Goal: Communication & Community: Answer question/provide support

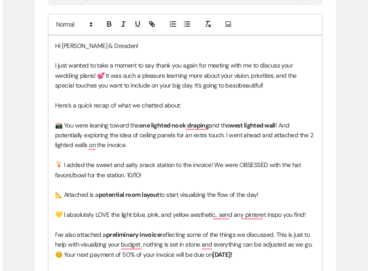
scroll to position [505, 0]
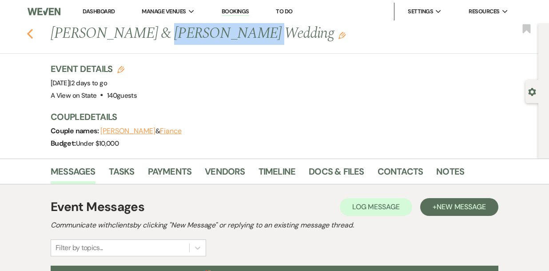
click at [30, 33] on icon "Previous" at bounding box center [30, 33] width 7 height 11
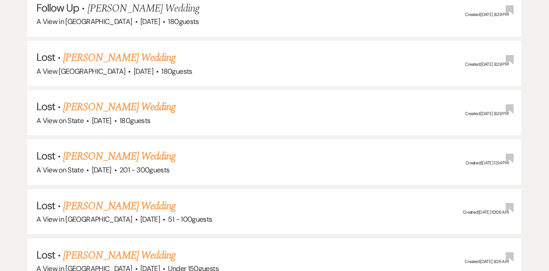
scroll to position [125, 0]
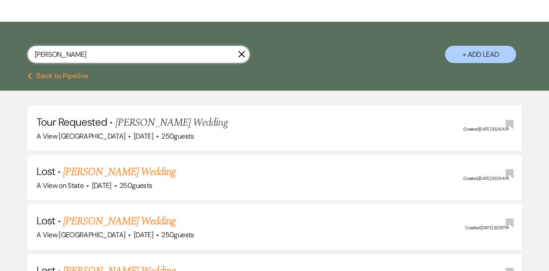
click at [132, 61] on input "Chelsey Jones" at bounding box center [139, 54] width 222 height 17
type input "rachel voss"
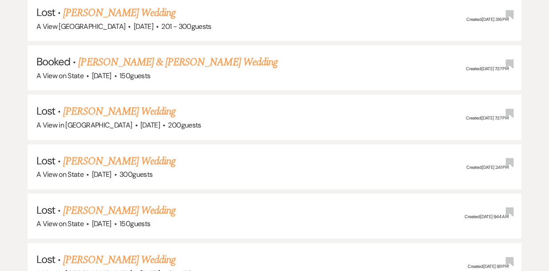
scroll to position [2179, 0]
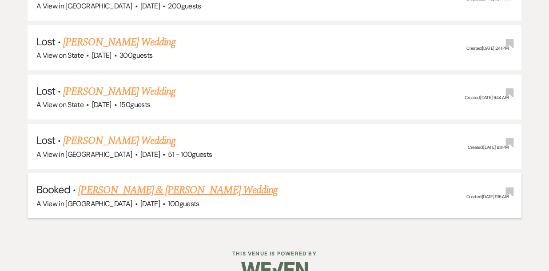
click at [127, 182] on link "[PERSON_NAME] & [PERSON_NAME] Wedding" at bounding box center [177, 190] width 199 height 16
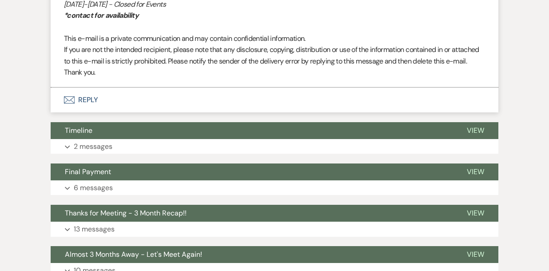
scroll to position [621, 0]
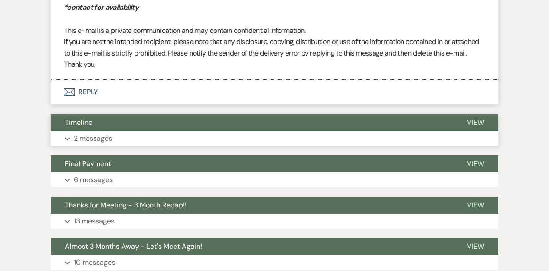
click at [137, 134] on button "Expand 2 messages" at bounding box center [274, 138] width 447 height 15
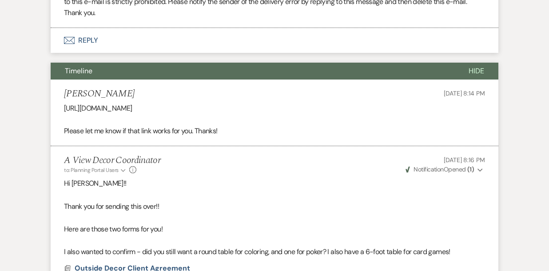
scroll to position [672, 0]
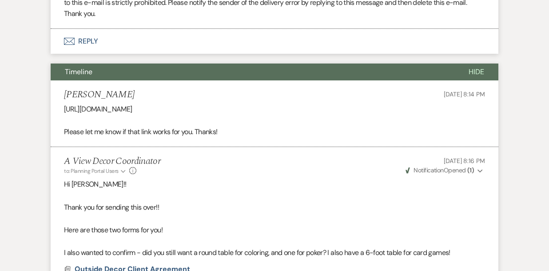
click at [173, 109] on p "https://docs.google.com/spreadsheets/d/1EwguSUEVBUmQIjh_M4J1piDIIA2pkMJIg8S-d5u…" at bounding box center [274, 109] width 421 height 12
copy p "https://docs.google.com/spreadsheets/d/1EwguSUEVBUmQIjh_M4J1piDIIA2pkMJIg8S-d5u…"
click at [90, 200] on p at bounding box center [274, 196] width 421 height 12
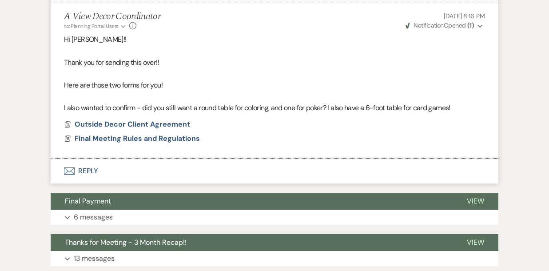
scroll to position [727, 0]
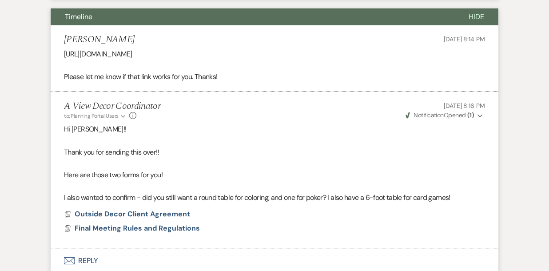
click at [127, 213] on span "Outside Decor Client Agreement" at bounding box center [132, 213] width 115 height 9
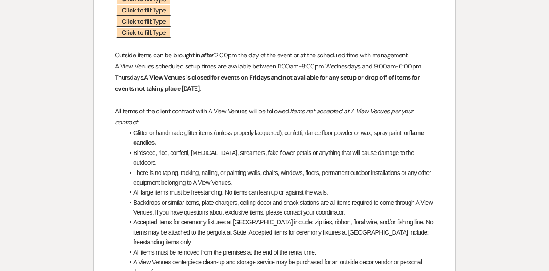
scroll to position [254, 0]
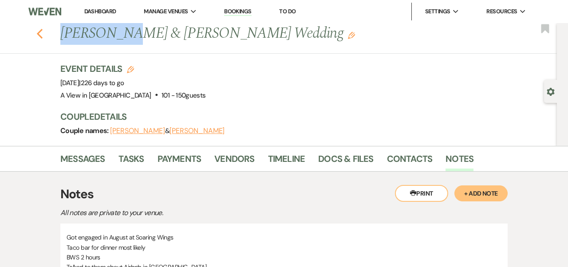
click at [43, 31] on icon "Previous" at bounding box center [39, 33] width 7 height 11
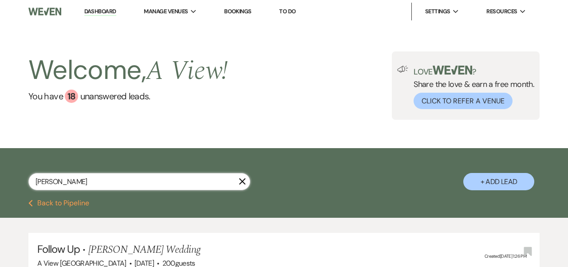
click at [67, 186] on input "[PERSON_NAME]" at bounding box center [139, 181] width 222 height 17
type input "v"
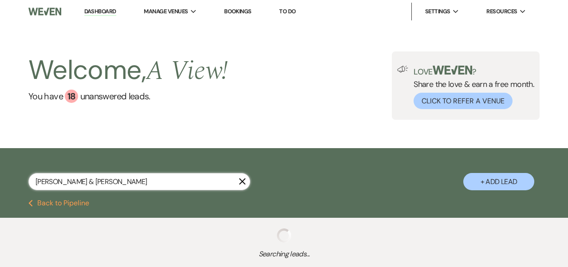
type input "Hannah Hamilton & Nick Marasco"
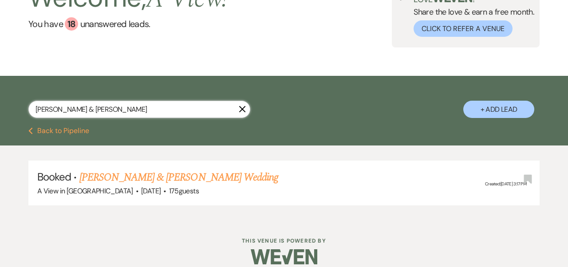
scroll to position [83, 0]
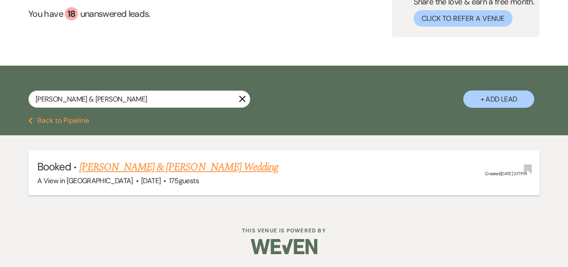
click at [110, 168] on link "[PERSON_NAME] & [PERSON_NAME] Wedding" at bounding box center [178, 167] width 199 height 16
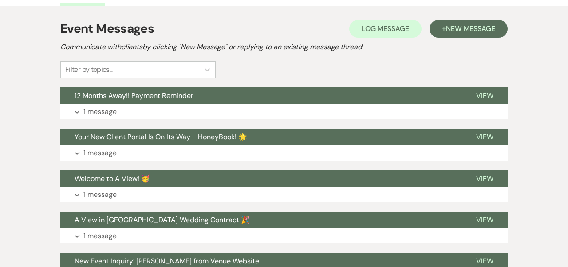
scroll to position [166, 0]
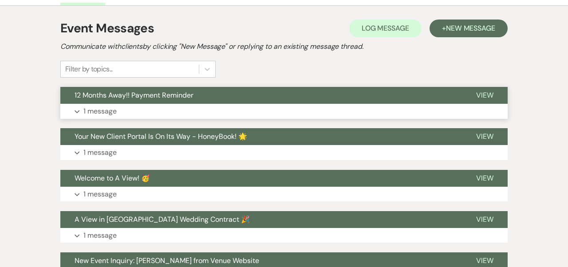
click at [136, 117] on button "Expand 1 message" at bounding box center [283, 111] width 447 height 15
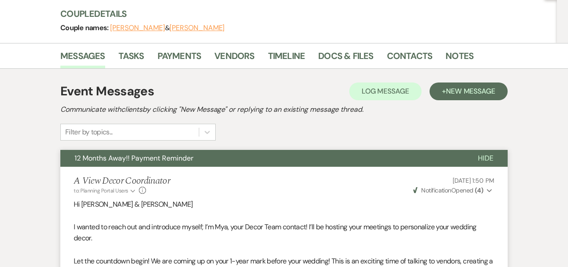
scroll to position [23, 0]
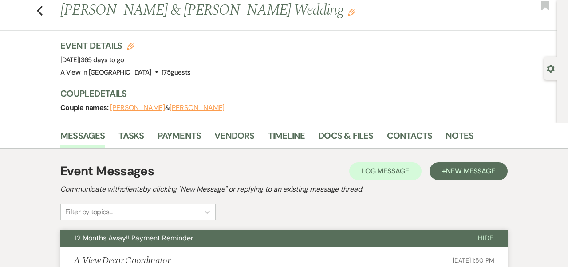
click at [35, 10] on div "Previous Hannah Hamilton & Nick Marasco's Wedding Edit Bookmark" at bounding box center [276, 15] width 561 height 31
click at [39, 11] on use "button" at bounding box center [40, 11] width 6 height 10
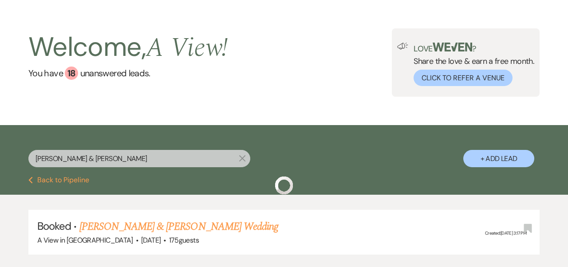
scroll to position [83, 0]
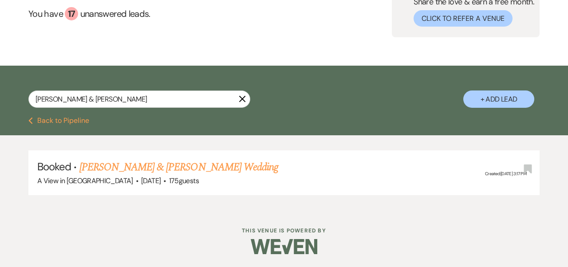
click at [245, 101] on icon "X" at bounding box center [242, 98] width 7 height 7
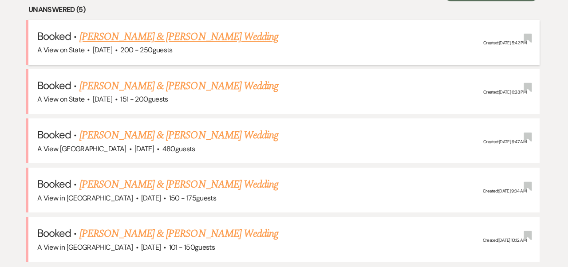
scroll to position [382, 0]
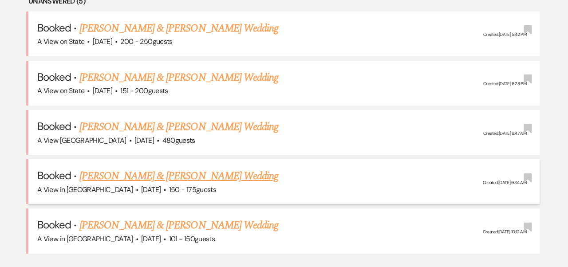
click at [165, 172] on link "[PERSON_NAME] & [PERSON_NAME] Wedding" at bounding box center [178, 176] width 199 height 16
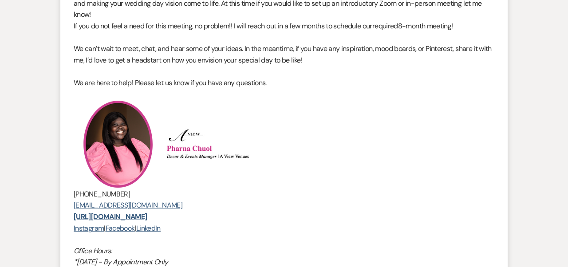
scroll to position [177, 0]
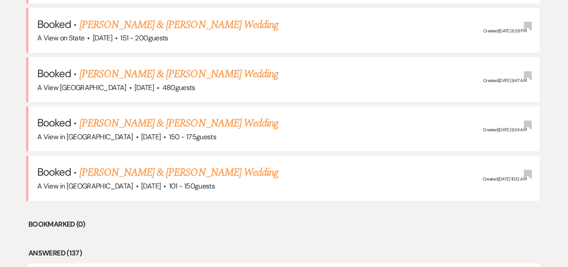
scroll to position [447, 0]
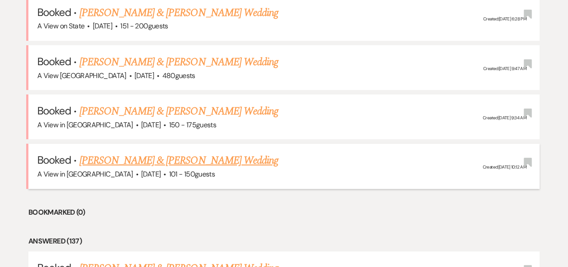
click at [107, 160] on link "[PERSON_NAME] & [PERSON_NAME] Wedding" at bounding box center [178, 161] width 199 height 16
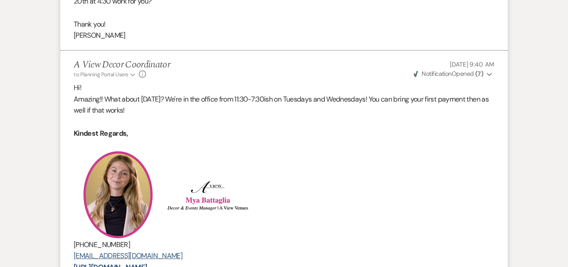
scroll to position [886, 0]
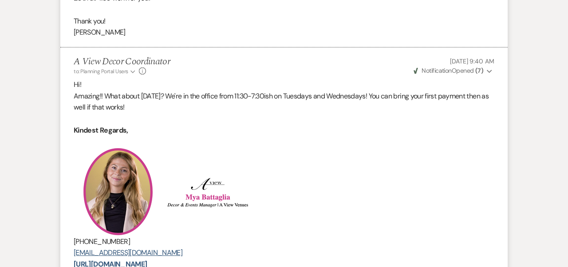
scroll to position [447, 0]
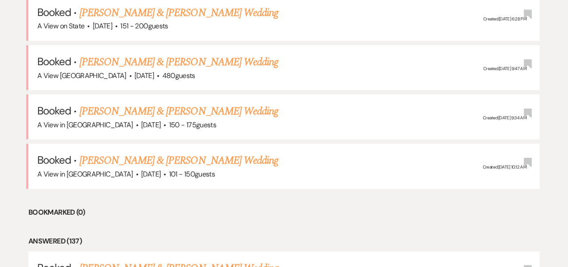
click at [124, 162] on link "[PERSON_NAME] & [PERSON_NAME] Wedding" at bounding box center [178, 161] width 199 height 16
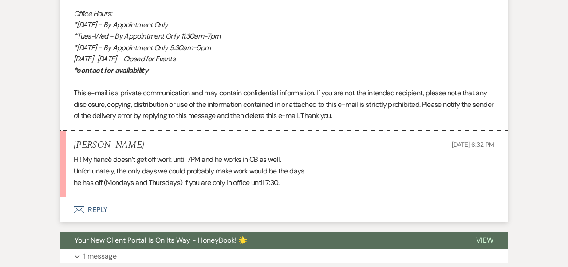
scroll to position [1245, 0]
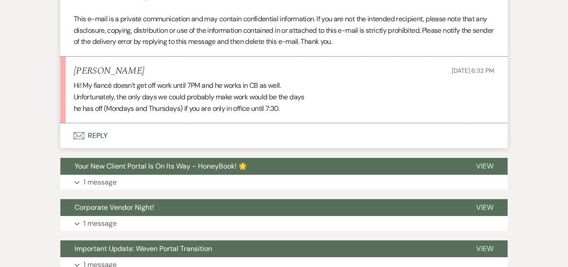
click at [101, 147] on button "Envelope Reply" at bounding box center [283, 135] width 447 height 25
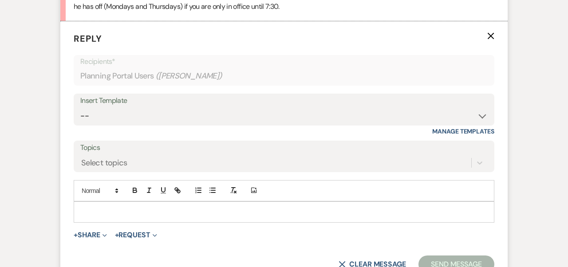
scroll to position [1354, 0]
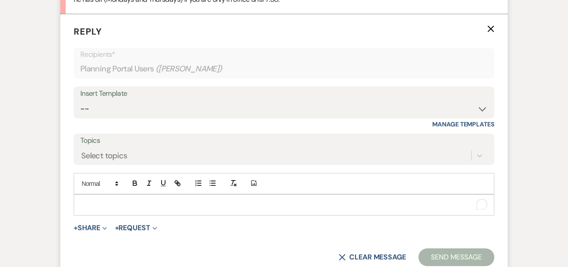
click at [104, 210] on p "To enrich screen reader interactions, please activate Accessibility in Grammarl…" at bounding box center [284, 205] width 407 height 10
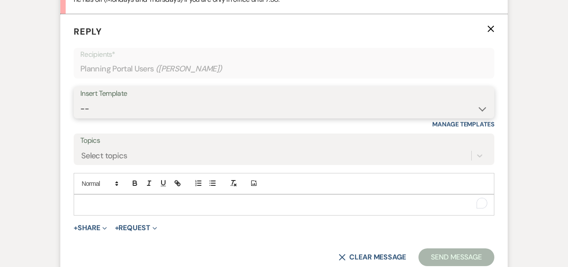
click at [126, 116] on select "-- Tour Confirmation Contract (Pre-Booked Leads) Out of office Inquiry Email Al…" at bounding box center [283, 108] width 407 height 17
click at [80, 111] on select "-- Tour Confirmation Contract (Pre-Booked Leads) Out of office Inquiry Email Al…" at bounding box center [283, 108] width 407 height 17
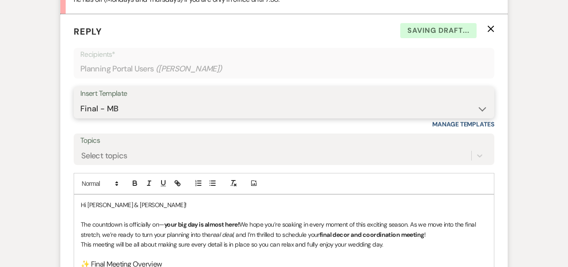
click at [131, 118] on select "-- Tour Confirmation Contract (Pre-Booked Leads) Out of office Inquiry Email Al…" at bounding box center [283, 108] width 407 height 17
select select "6177"
click at [80, 111] on select "-- Tour Confirmation Contract (Pre-Booked Leads) Out of office Inquiry Email Al…" at bounding box center [283, 108] width 407 height 17
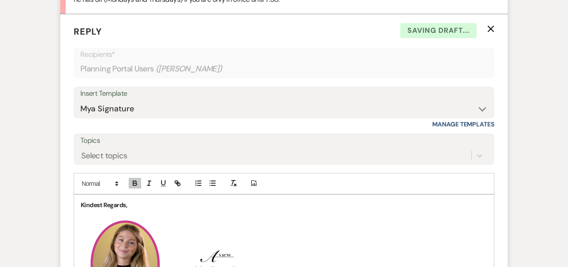
click at [81, 209] on strong "Kindest Regards," at bounding box center [104, 205] width 46 height 8
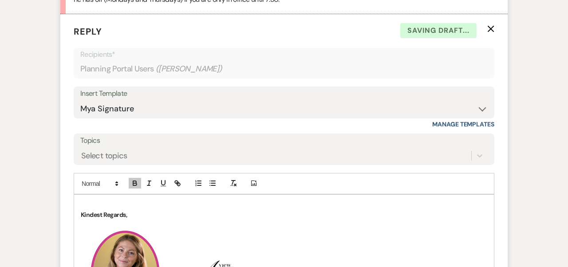
scroll to position [1364, 0]
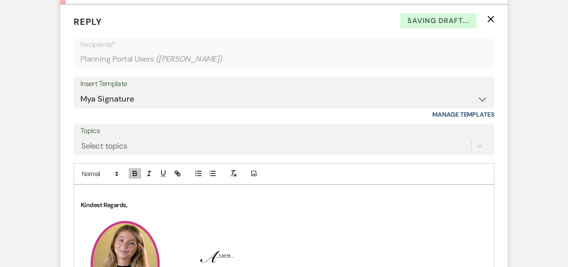
click at [82, 200] on p "To enrich screen reader interactions, please activate Accessibility in Grammarl…" at bounding box center [284, 195] width 407 height 10
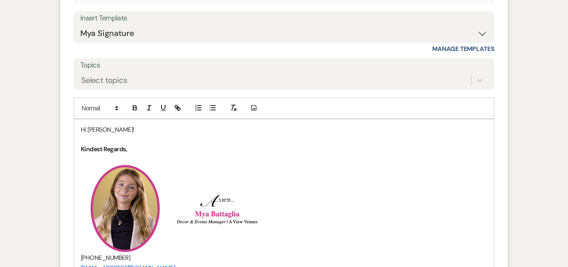
scroll to position [1431, 0]
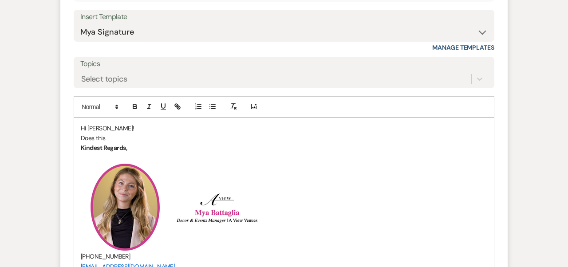
click at [103, 143] on p "Does this" at bounding box center [284, 138] width 407 height 10
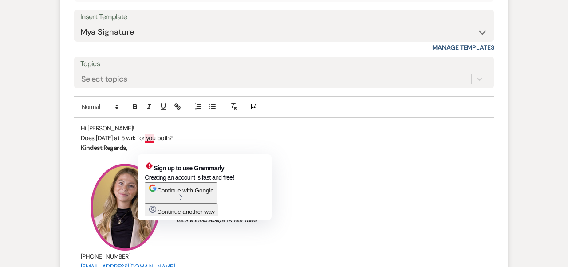
click at [150, 143] on p "Does October 23rd at 5 wrk for you both?" at bounding box center [284, 138] width 407 height 10
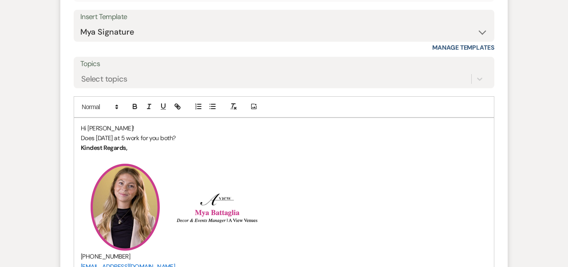
click at [134, 143] on p "Does October 23rd at 5 work for you both?" at bounding box center [284, 138] width 407 height 10
click at [143, 143] on p "Does October 23rd at 5 work for you both?" at bounding box center [284, 138] width 407 height 10
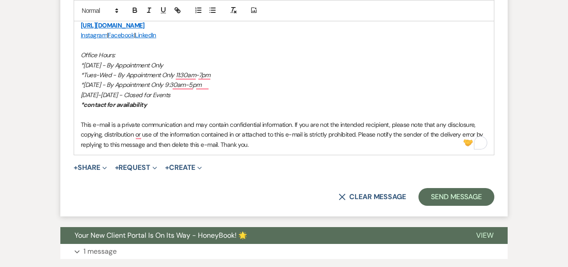
scroll to position [1683, 0]
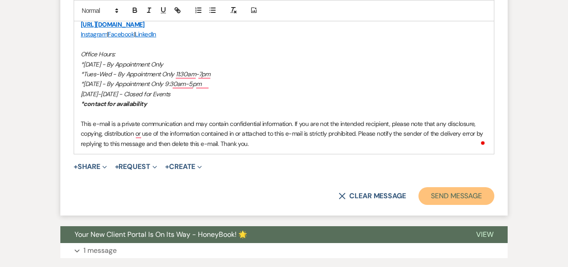
click at [466, 205] on button "Send Message" at bounding box center [457, 196] width 76 height 18
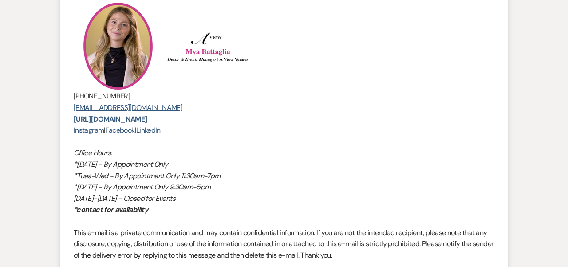
scroll to position [1293, 0]
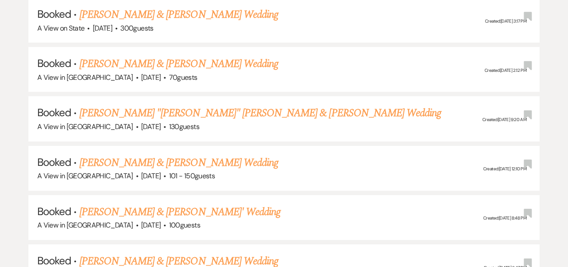
scroll to position [447, 0]
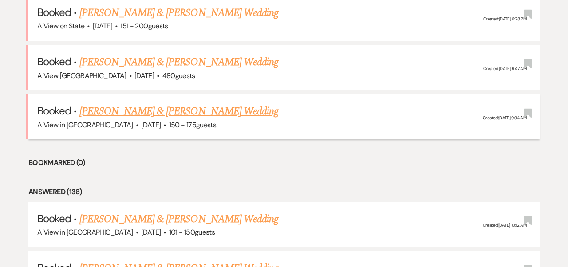
click at [134, 112] on link "[PERSON_NAME] & [PERSON_NAME] Wedding" at bounding box center [178, 111] width 199 height 16
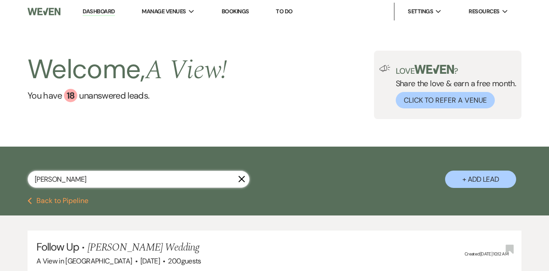
click at [59, 181] on input "rachel voss" at bounding box center [139, 178] width 222 height 17
type input "[PERSON_NAME]"
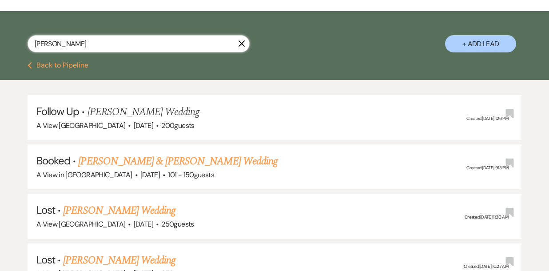
scroll to position [150, 0]
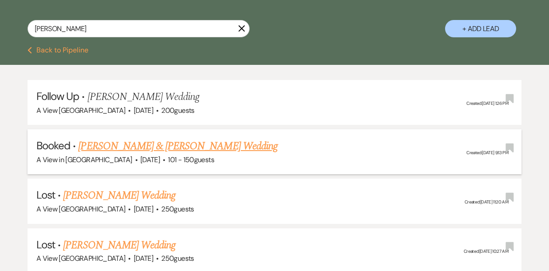
click at [125, 144] on link "[PERSON_NAME] & [PERSON_NAME] Wedding" at bounding box center [177, 146] width 199 height 16
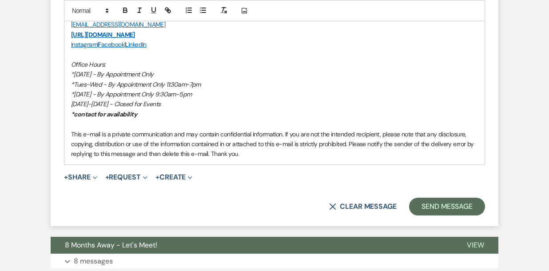
scroll to position [831, 0]
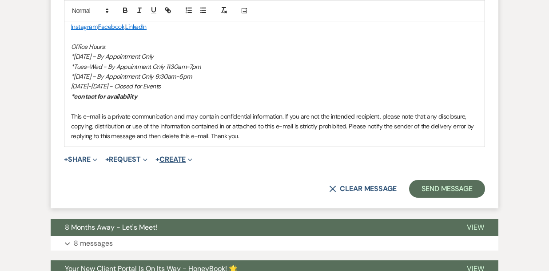
click at [174, 158] on button "+ Create Expand" at bounding box center [173, 159] width 37 height 7
click at [174, 158] on button "+ Create Collapse" at bounding box center [173, 159] width 37 height 7
click at [128, 160] on button "+ Request Expand" at bounding box center [126, 159] width 42 height 7
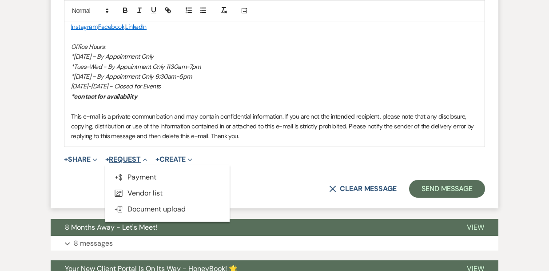
click at [128, 160] on button "+ Request Collapse" at bounding box center [126, 159] width 42 height 7
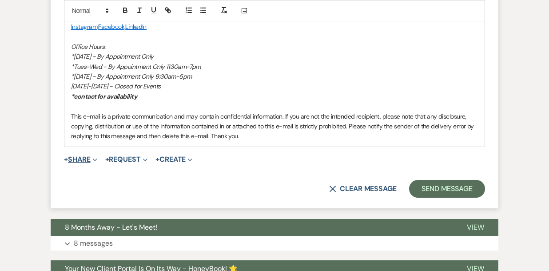
click at [83, 160] on button "+ Share Expand" at bounding box center [80, 159] width 33 height 7
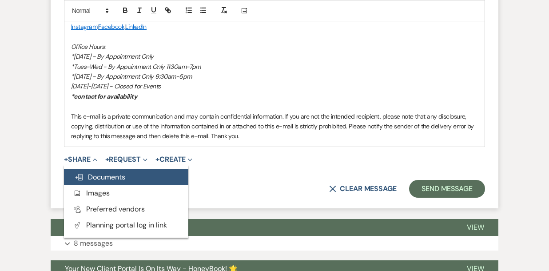
click at [101, 179] on span "Doc Upload Documents" at bounding box center [100, 176] width 51 height 9
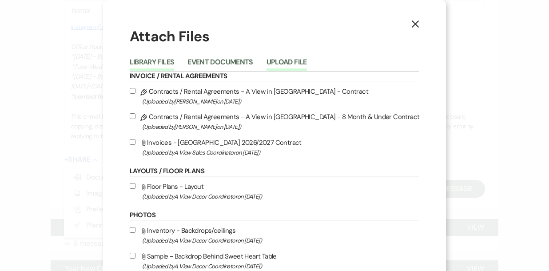
click at [283, 62] on button "Upload File" at bounding box center [286, 65] width 40 height 12
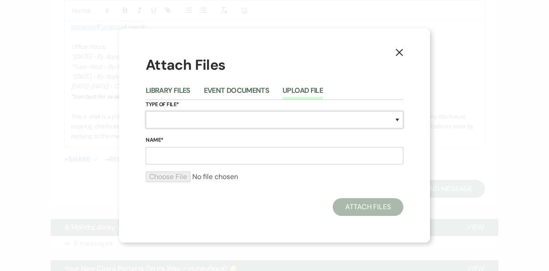
click at [197, 122] on select "Special Event Insurance Vendor Certificate of Insurance Contracts / Rental Agre…" at bounding box center [274, 119] width 257 height 17
select select "24"
click at [146, 111] on select "Special Event Insurance Vendor Certificate of Insurance Contracts / Rental Agre…" at bounding box center [274, 119] width 257 height 17
click at [192, 161] on input "Name*" at bounding box center [274, 155] width 257 height 17
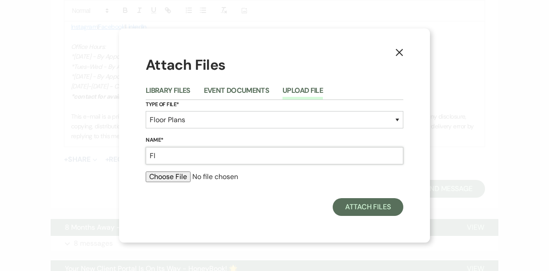
type input "F"
type input "Mock Layout"
click at [181, 172] on input "file" at bounding box center [274, 176] width 257 height 11
type input "C:\fakepath\Annie Punt.pdf"
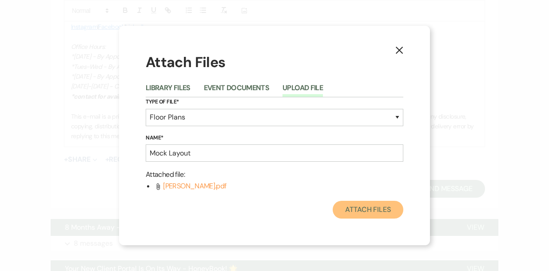
click at [352, 209] on button "Attach Files" at bounding box center [367, 210] width 71 height 18
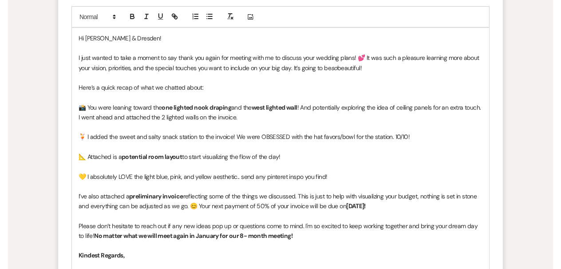
scroll to position [463, 0]
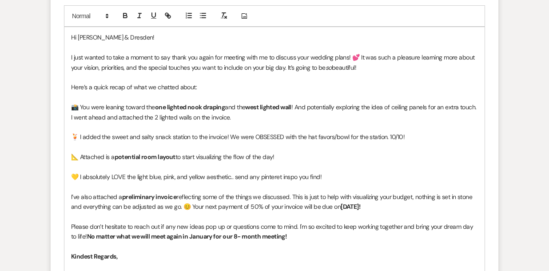
click at [268, 177] on p "💛 I absolutely LOVE the light blue, pink, and yellow aesthetic.. send any pinte…" at bounding box center [274, 177] width 407 height 10
click at [277, 177] on p "💛 I absolutely LOVE the light blue, pink, and yellow aesthetic.. send any pinte…" at bounding box center [274, 177] width 407 height 10
click at [309, 181] on p "💛 I absolutely LOVE the light blue, pink, and yellow aesthetic.. send any pinte…" at bounding box center [274, 177] width 407 height 10
click at [426, 105] on p "📸 You were leaning toward the one lighted nook draping and the west lighted wal…" at bounding box center [274, 112] width 407 height 20
click at [272, 116] on p "📸 You were leaning toward the one lighted nook draping and the west lighted wal…" at bounding box center [274, 112] width 407 height 20
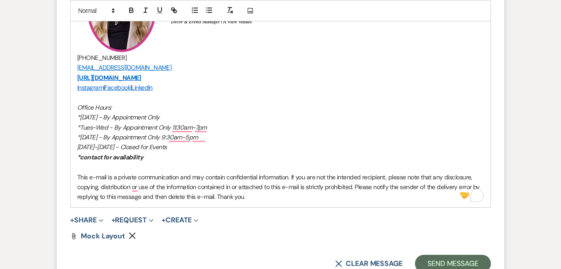
scroll to position [879, 0]
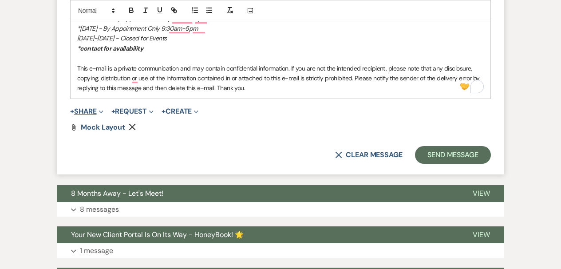
click at [99, 115] on span "Expand" at bounding box center [100, 111] width 7 height 9
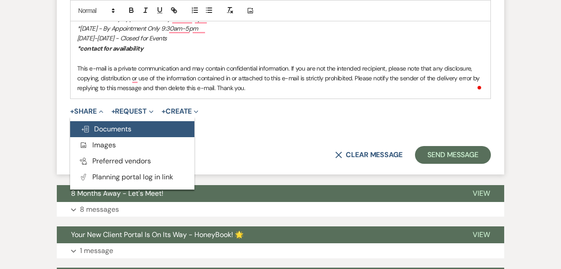
click at [106, 132] on span "Doc Upload Documents" at bounding box center [106, 128] width 51 height 9
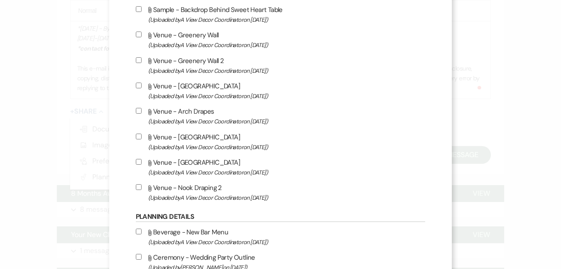
scroll to position [0, 0]
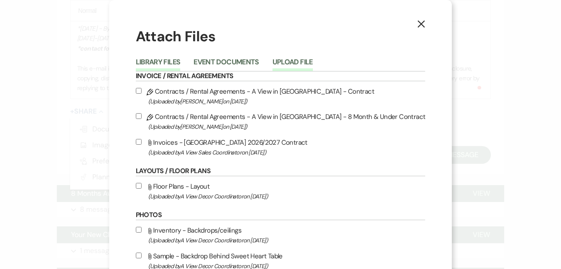
click at [311, 64] on button "Upload File" at bounding box center [293, 65] width 40 height 12
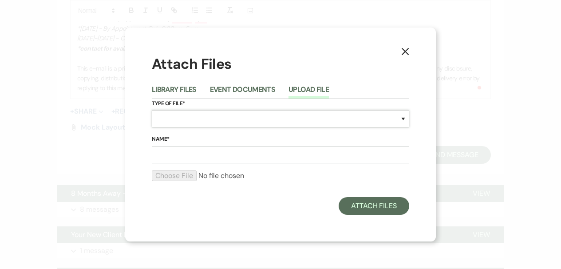
click at [213, 120] on select "Special Event Insurance Vendor Certificate of Insurance Contracts / Rental Agre…" at bounding box center [280, 118] width 257 height 17
select select "0"
click at [152, 110] on select "Special Event Insurance Vendor Certificate of Insurance Contracts / Rental Agre…" at bounding box center [280, 118] width 257 height 17
click at [204, 154] on input "Name*" at bounding box center [280, 154] width 257 height 17
type input "Side Panels"
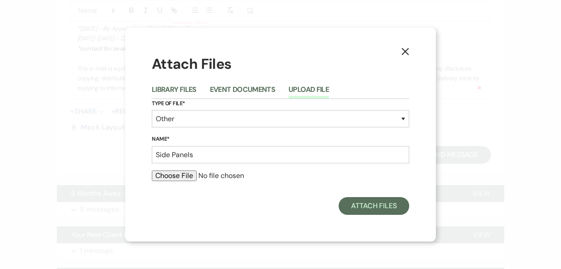
click at [177, 171] on input "file" at bounding box center [280, 175] width 257 height 11
type input "C:\fakepath\FH side pans.JPG"
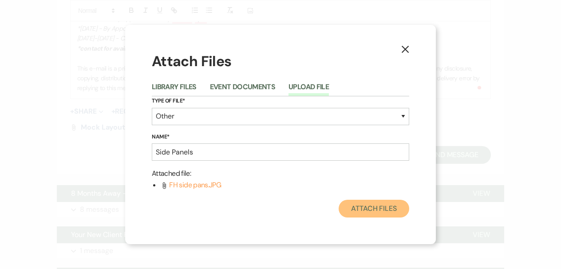
click at [382, 209] on button "Attach Files" at bounding box center [374, 209] width 71 height 18
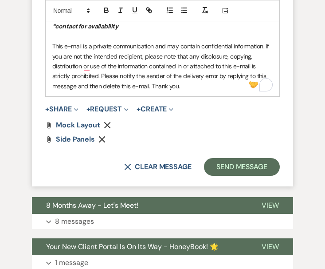
scroll to position [1083, 0]
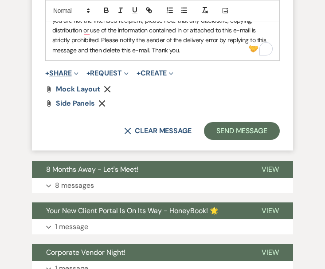
click at [73, 70] on button "+ Share Expand" at bounding box center [61, 73] width 33 height 7
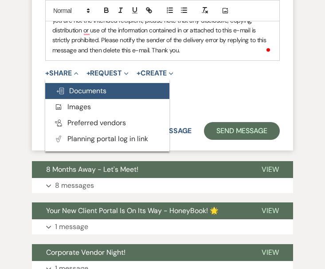
click at [88, 86] on span "Doc Upload Documents" at bounding box center [81, 90] width 51 height 9
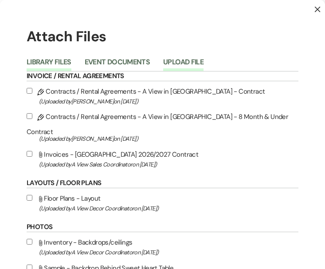
click at [178, 65] on button "Upload File" at bounding box center [183, 65] width 40 height 12
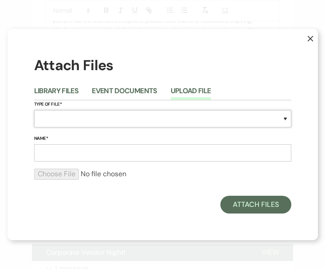
click at [163, 115] on select "Special Event Insurance Vendor Certificate of Insurance Contracts / Rental Agre…" at bounding box center [162, 118] width 257 height 17
select select "0"
click at [34, 110] on select "Special Event Insurance Vendor Certificate of Insurance Contracts / Rental Agre…" at bounding box center [162, 118] width 257 height 17
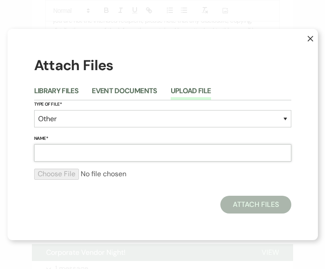
click at [90, 157] on input "Name*" at bounding box center [162, 152] width 257 height 17
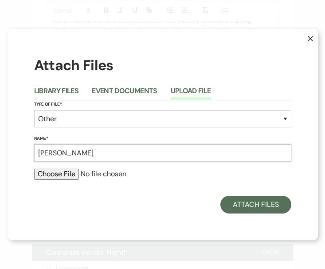
type input "Lanterns"
click at [68, 177] on input "file" at bounding box center [162, 174] width 257 height 11
type input "C:\fakepath\FH Lanterns.jpg"
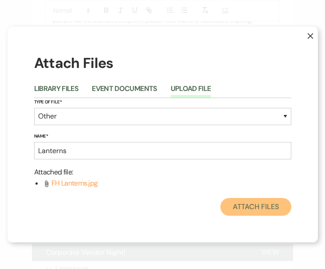
click at [257, 207] on button "Attach Files" at bounding box center [256, 207] width 71 height 18
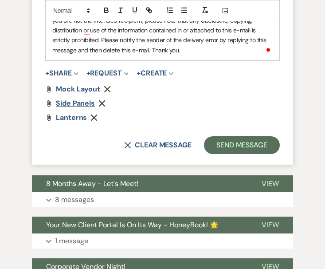
click at [85, 99] on span "Side Panels" at bounding box center [75, 103] width 39 height 9
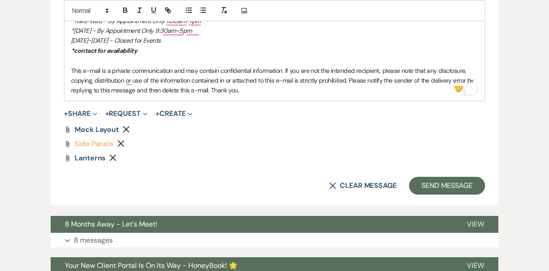
scroll to position [868, 0]
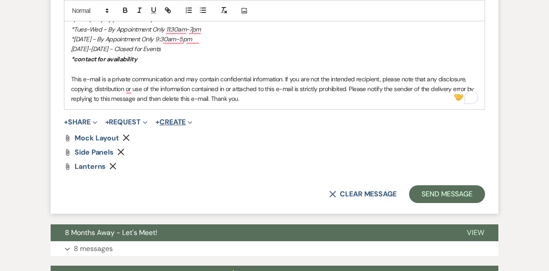
click at [184, 119] on button "+ Create Expand" at bounding box center [173, 122] width 37 height 7
click at [88, 120] on button "+ Share Expand" at bounding box center [80, 122] width 33 height 7
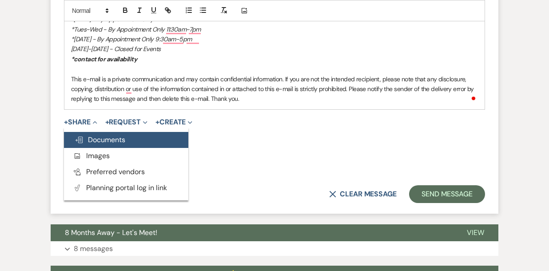
click at [129, 137] on button "Doc Upload Documents" at bounding box center [126, 140] width 124 height 16
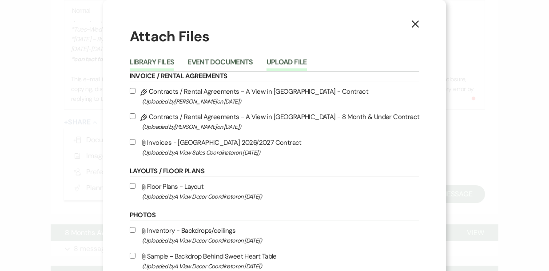
click at [299, 59] on button "Upload File" at bounding box center [286, 65] width 40 height 12
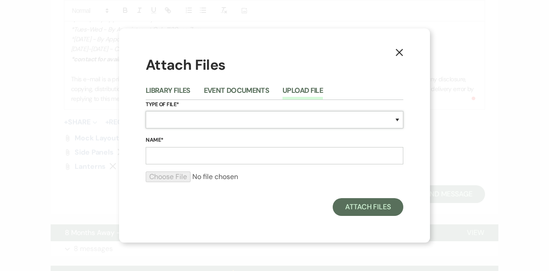
click at [235, 125] on select "Special Event Insurance Vendor Certificate of Insurance Contracts / Rental Agre…" at bounding box center [274, 119] width 257 height 17
select select "22"
click at [146, 111] on select "Special Event Insurance Vendor Certificate of Insurance Contracts / Rental Agre…" at bounding box center [274, 119] width 257 height 17
click at [202, 153] on input "Name*" at bounding box center [274, 155] width 257 height 17
type input "A"
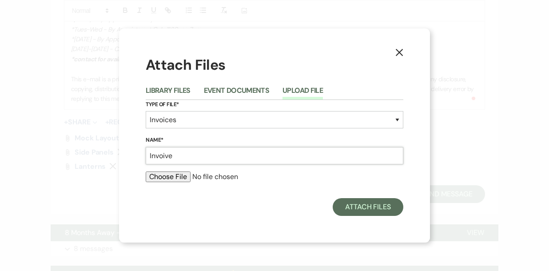
click at [168, 155] on input "Invoive" at bounding box center [274, 155] width 257 height 17
type input "Invoice"
click at [174, 177] on input "file" at bounding box center [274, 176] width 257 height 11
type input "C:\fakepath\Annie Punt Invoice.pdf"
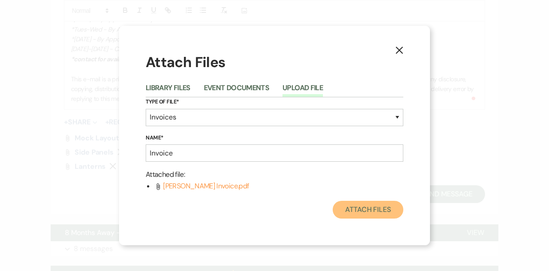
click at [368, 212] on button "Attach Files" at bounding box center [367, 210] width 71 height 18
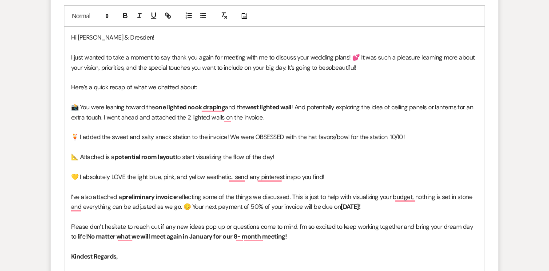
scroll to position [462, 0]
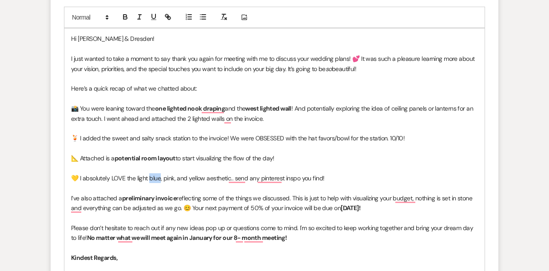
drag, startPoint x: 159, startPoint y: 179, endPoint x: 148, endPoint y: 177, distance: 10.8
click at [148, 177] on p "💛 I absolutely LOVE the light blue, pink, and yellow aesthetic.. send any pinte…" at bounding box center [274, 178] width 407 height 10
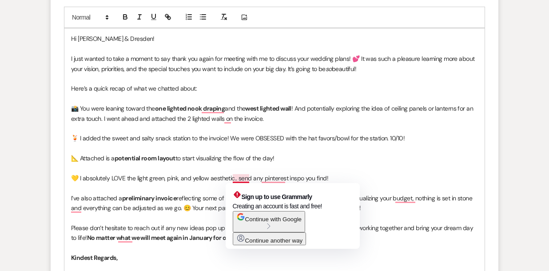
click at [365, 169] on p "To enrich screen reader interactions, please activate Accessibility in Grammarl…" at bounding box center [274, 168] width 407 height 10
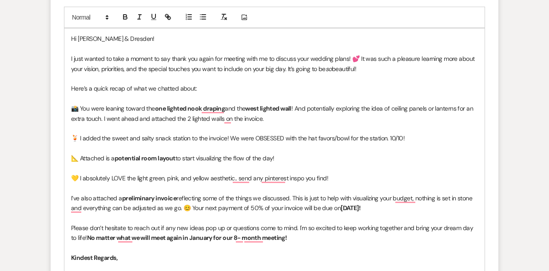
click at [332, 176] on p "💛 I absolutely LOVE the light green, pink, and yellow aesthetic.. send any pint…" at bounding box center [274, 178] width 407 height 10
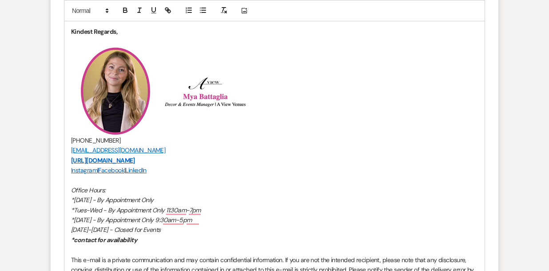
scroll to position [830, 0]
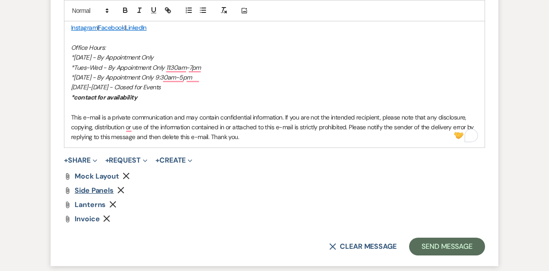
click at [92, 190] on span "Side Panels" at bounding box center [94, 190] width 39 height 9
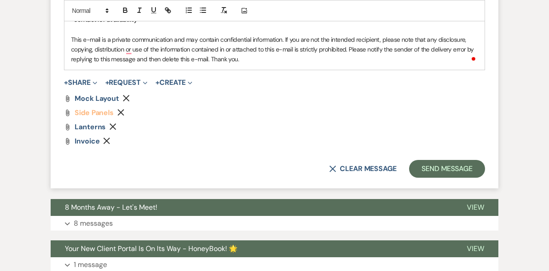
scroll to position [991, 0]
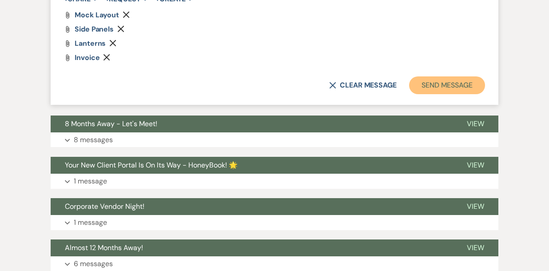
click at [461, 87] on button "Send Message" at bounding box center [447, 85] width 76 height 18
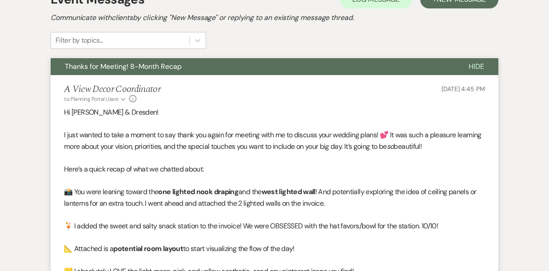
scroll to position [0, 0]
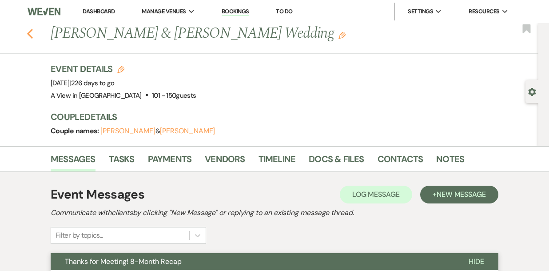
click at [29, 30] on icon "Previous" at bounding box center [30, 33] width 7 height 11
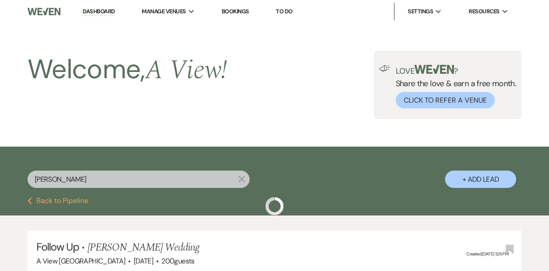
scroll to position [150, 0]
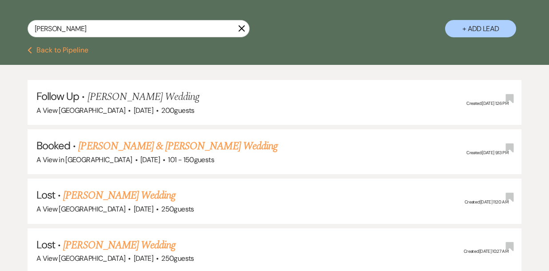
click at [242, 27] on use "button" at bounding box center [241, 28] width 7 height 7
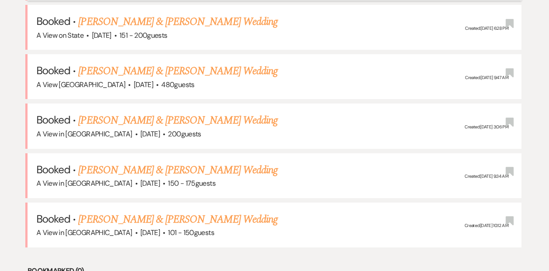
scroll to position [486, 0]
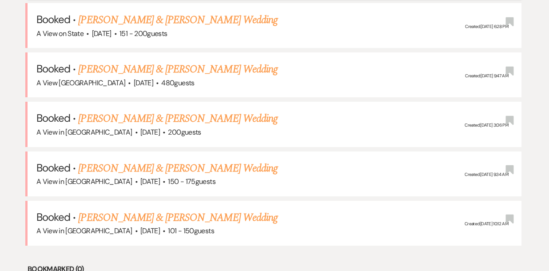
click at [197, 120] on link "[PERSON_NAME] & [PERSON_NAME] Wedding" at bounding box center [177, 119] width 199 height 16
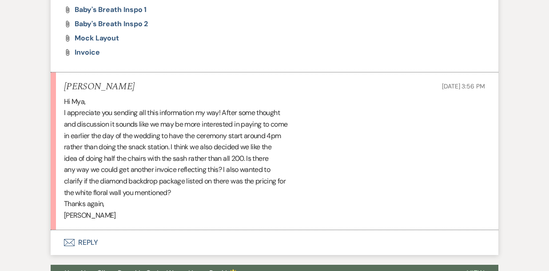
scroll to position [950, 0]
click at [90, 52] on span "Invoice" at bounding box center [87, 52] width 25 height 9
click at [90, 241] on button "Envelope Reply" at bounding box center [274, 242] width 447 height 25
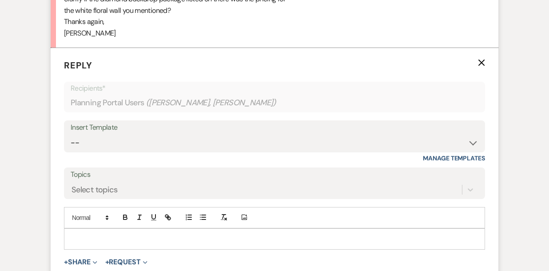
scroll to position [1137, 0]
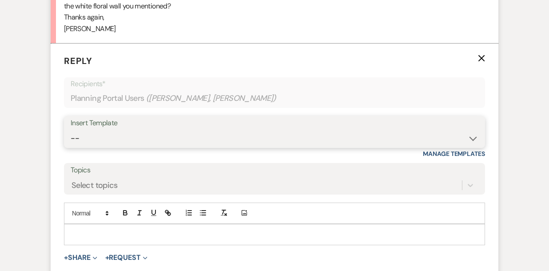
click at [131, 136] on select "-- Tour Confirmation Contract (Pre-Booked Leads) Out of office Inquiry Email Al…" at bounding box center [274, 138] width 407 height 17
select select "6177"
click at [71, 130] on select "-- Tour Confirmation Contract (Pre-Booked Leads) Out of office Inquiry Email Al…" at bounding box center [274, 138] width 407 height 17
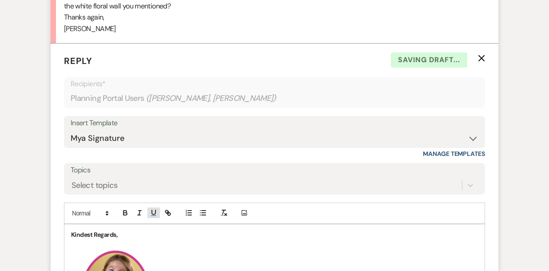
click at [154, 211] on icon "button" at bounding box center [154, 213] width 8 height 8
click at [153, 209] on icon "button" at bounding box center [154, 213] width 8 height 8
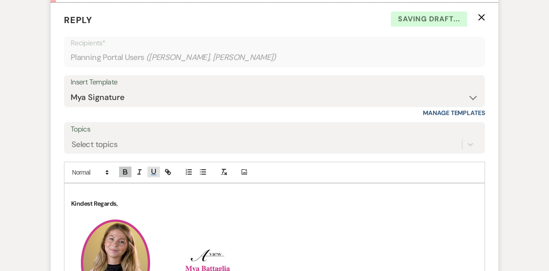
scroll to position [1188, 0]
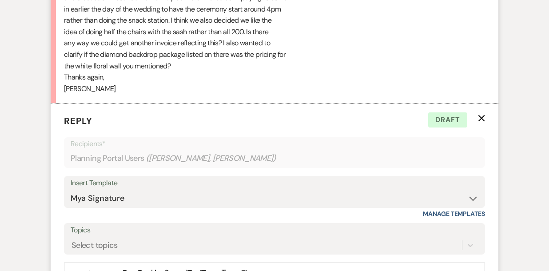
scroll to position [1242, 0]
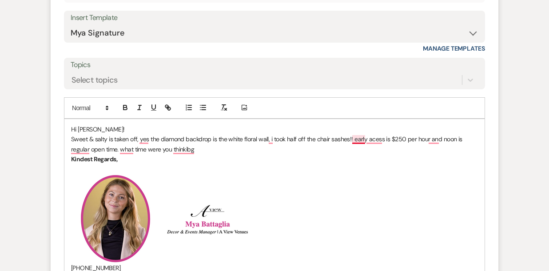
click at [356, 139] on p "Sweet & salty is taken off, yes the diamond backdrop is the white floral wall, …" at bounding box center [274, 144] width 407 height 20
click at [355, 147] on p "Sweet & salty is taken off, yes the diamond backdrop is the white floral wall, …" at bounding box center [274, 144] width 407 height 20
click at [320, 158] on p "Kindest Regards," at bounding box center [274, 159] width 407 height 10
click at [269, 152] on p "Sweet & salty is taken off, yes the diamond backdrop is the white floral wall, …" at bounding box center [274, 144] width 407 height 20
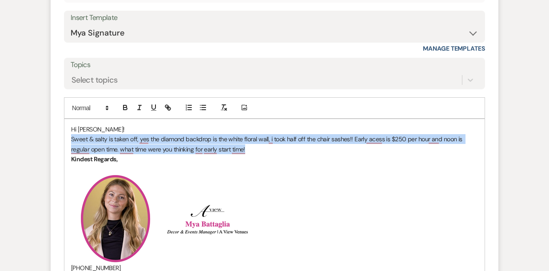
drag, startPoint x: 250, startPoint y: 153, endPoint x: 37, endPoint y: 141, distance: 213.4
copy p "Sweet & salty is taken off, yes the diamond backdrop is the white floral wall, …"
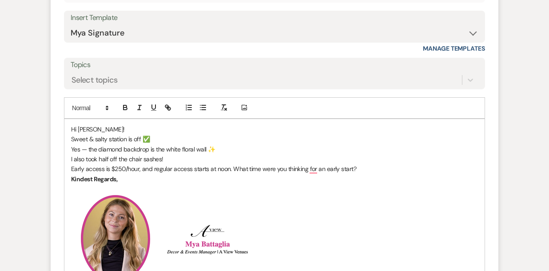
click at [72, 147] on p "Yes — the diamond backdrop is the white floral wall ✨" at bounding box center [274, 149] width 407 height 10
click at [72, 161] on p "I also took half off the chair sashes!" at bounding box center [274, 159] width 407 height 10
click at [72, 168] on p "Early access is $250/hour, and regular access starts at noon. What time were yo…" at bounding box center [274, 169] width 407 height 10
click at [119, 128] on p "Hi [PERSON_NAME]!" at bounding box center [274, 129] width 407 height 10
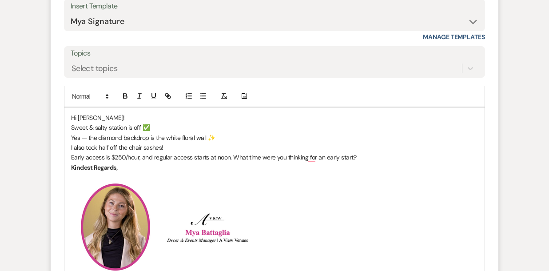
scroll to position [1255, 0]
click at [360, 155] on p "Early access is $250/hour, and regular access starts at noon. What time were yo…" at bounding box center [274, 156] width 407 height 10
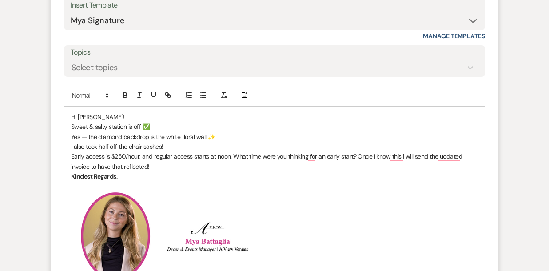
drag, startPoint x: 185, startPoint y: 173, endPoint x: 56, endPoint y: 114, distance: 141.0
click at [56, 114] on form "Reply X Saving draft... Recipients* Planning Portal Users ( [PERSON_NAME], [PER…" at bounding box center [274, 211] width 447 height 570
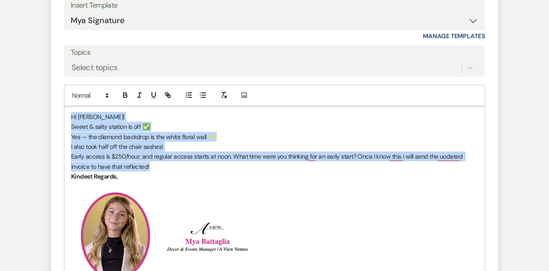
drag, startPoint x: 70, startPoint y: 115, endPoint x: 178, endPoint y: 165, distance: 118.8
click at [178, 166] on div "Hi [PERSON_NAME]! [GEOGRAPHIC_DATA] is off ✅ Yes — the diamond backdrop is the …" at bounding box center [274, 271] width 420 height 328
copy div "Hi [PERSON_NAME]! [GEOGRAPHIC_DATA] is off ✅ Yes — the diamond backdrop is the …"
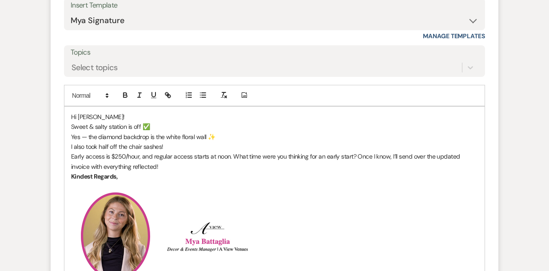
click at [223, 137] on p "Yes — the diamond backdrop is the white floral wall ✨" at bounding box center [274, 137] width 407 height 10
click at [144, 129] on p "Sweet & salty station is off ✅" at bounding box center [274, 127] width 407 height 10
click at [72, 124] on p "Sweet & salty station is off!" at bounding box center [274, 127] width 407 height 10
click at [70, 138] on div "Hi [PERSON_NAME]! [GEOGRAPHIC_DATA] is off! Yes — the diamond backdrop is the w…" at bounding box center [274, 271] width 420 height 328
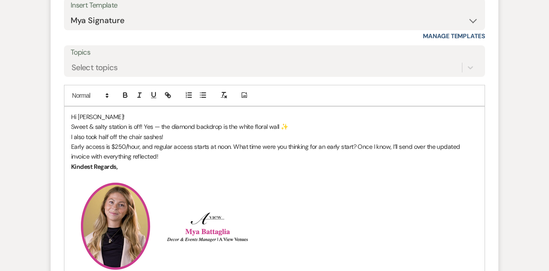
click at [71, 137] on p "I also took half off the chair sashes!" at bounding box center [274, 137] width 407 height 10
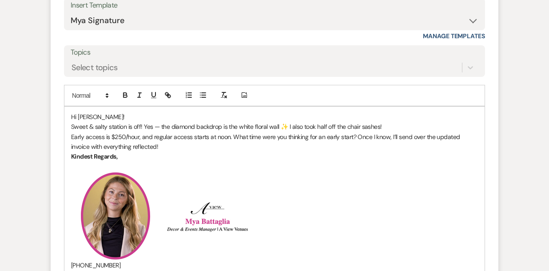
click at [156, 146] on p "Early access is $250/hour, and regular access starts at noon. What time were yo…" at bounding box center [274, 142] width 407 height 20
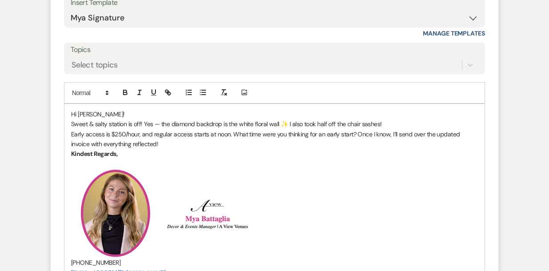
scroll to position [1264, 0]
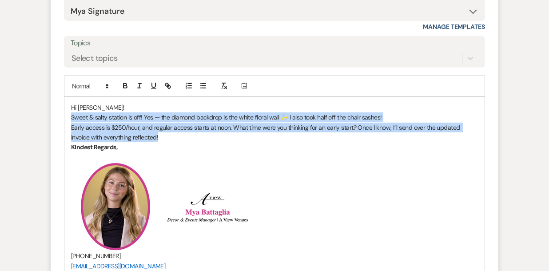
drag, startPoint x: 143, startPoint y: 139, endPoint x: 62, endPoint y: 114, distance: 84.7
click at [62, 114] on form "Reply X Draft Recipients* Planning Portal Users ( [PERSON_NAME], [PERSON_NAME] …" at bounding box center [274, 192] width 447 height 550
copy div "Sweet & salty station is off! Yes — the diamond backdrop is the white floral wa…"
